Goal: Transaction & Acquisition: Book appointment/travel/reservation

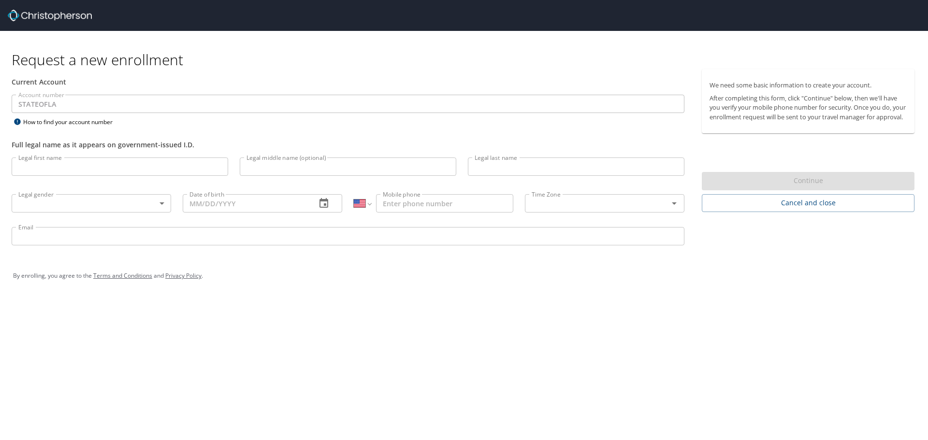
select select "US"
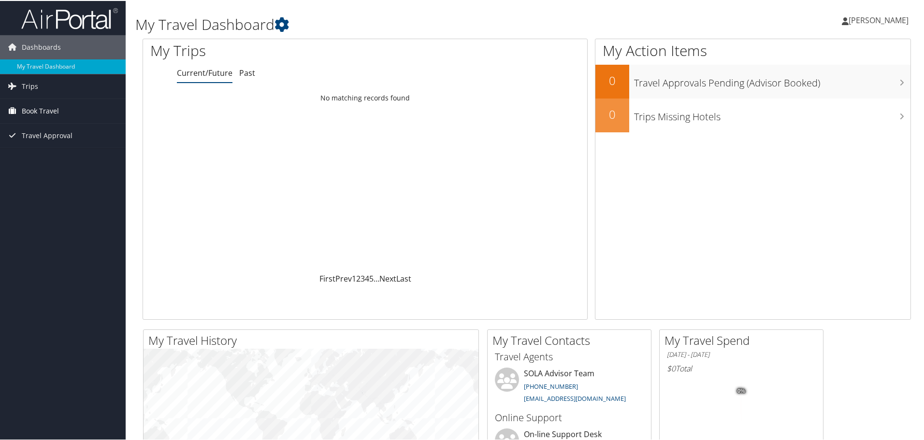
click at [45, 117] on span "Book Travel" at bounding box center [40, 110] width 37 height 24
click at [55, 159] on link "Book/Manage Online Trips" at bounding box center [63, 158] width 126 height 15
